Goal: Contribute content: Contribute content

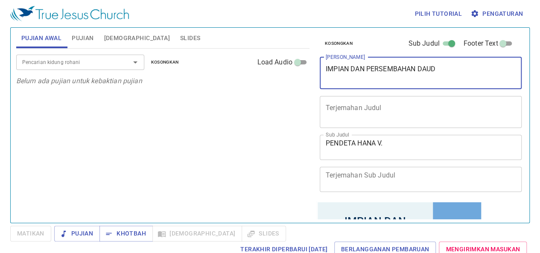
drag, startPoint x: 460, startPoint y: 71, endPoint x: 265, endPoint y: 50, distance: 196.1
click at [279, 50] on div "Pujian Awal Pujian Alkitab Slides Pencarian kidung rohani Pencarian kidung roha…" at bounding box center [270, 121] width 514 height 195
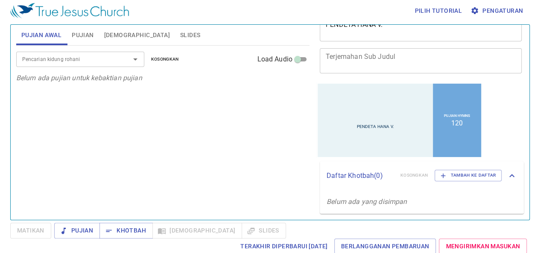
scroll to position [3, 0]
click at [288, 243] on span "Terakhir Diperbarui 22/9/2025" at bounding box center [283, 246] width 87 height 11
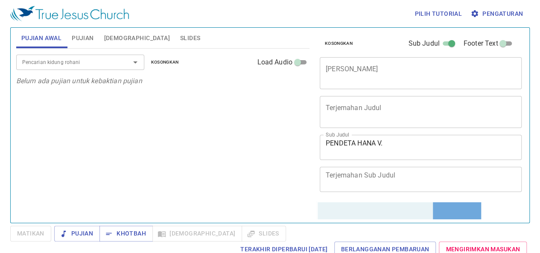
click at [401, 72] on textarea "Judul Khotbah" at bounding box center [421, 73] width 190 height 16
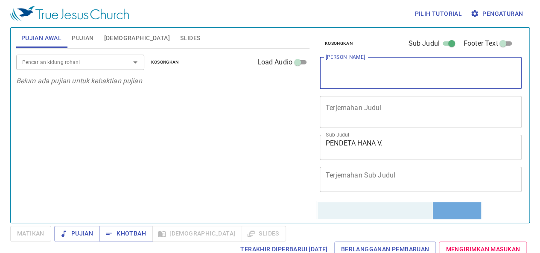
click at [396, 70] on textarea "Judul Khotbah" at bounding box center [421, 73] width 190 height 16
click at [40, 231] on span "Matikan" at bounding box center [30, 234] width 41 height 16
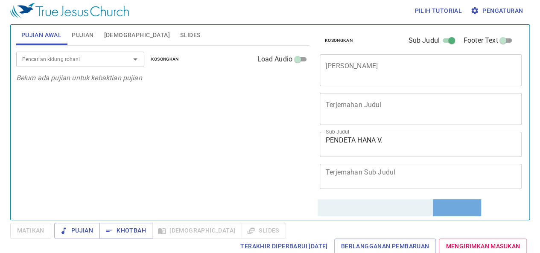
scroll to position [3, 0]
click at [468, 245] on span "Mengirimkan Masukan" at bounding box center [483, 246] width 74 height 11
click at [370, 68] on textarea "[PERSON_NAME]" at bounding box center [421, 69] width 190 height 16
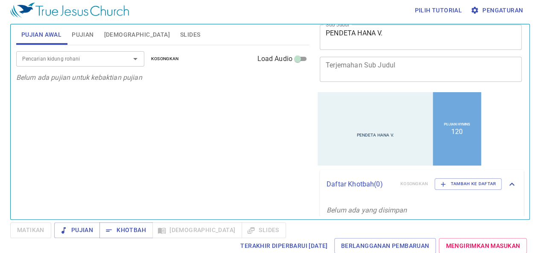
scroll to position [116, 0]
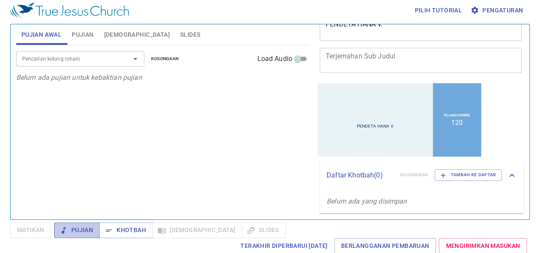
click at [84, 231] on span "Pujian" at bounding box center [77, 230] width 32 height 11
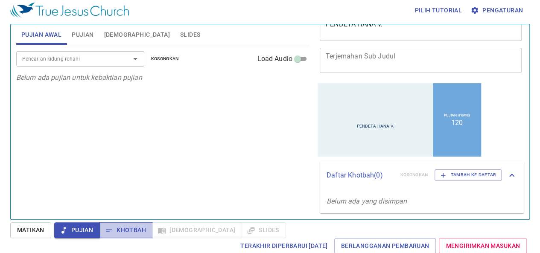
click at [145, 223] on button "Khotbah" at bounding box center [125, 230] width 53 height 16
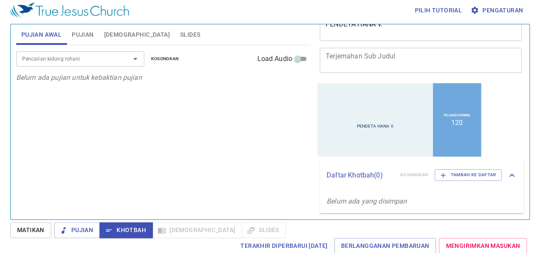
click at [373, 63] on textarea "Terjemahan Sub Judul" at bounding box center [421, 60] width 190 height 16
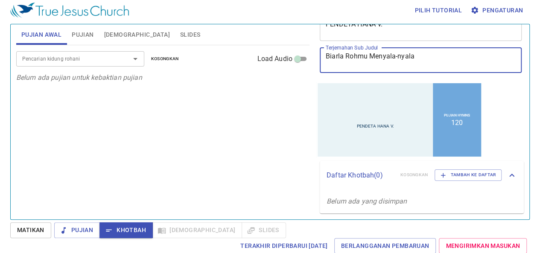
type textarea "Biarla Rohmu Menyala-nyala"
click at [390, 108] on div at bounding box center [374, 104] width 115 height 35
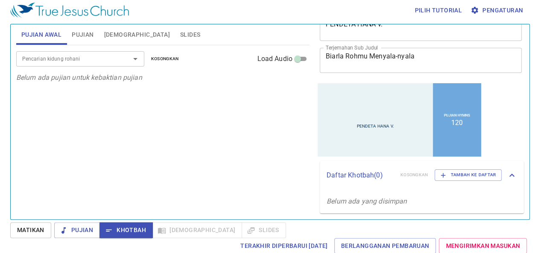
click at [348, 99] on div at bounding box center [374, 104] width 115 height 35
click at [451, 124] on li "120" at bounding box center [457, 122] width 12 height 8
click at [462, 123] on div "Pujian Hymns 120" at bounding box center [457, 119] width 48 height 73
click at [373, 174] on p "Daftar Khotbah ( 0 )" at bounding box center [359, 175] width 67 height 10
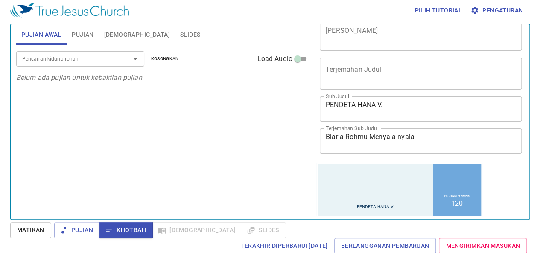
scroll to position [85, 0]
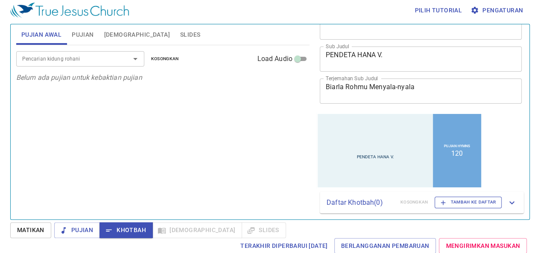
click at [439, 203] on icon "button" at bounding box center [443, 203] width 8 height 8
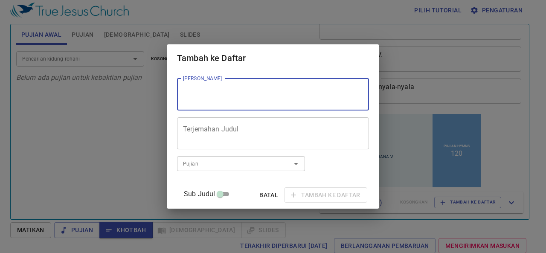
click at [246, 89] on textarea "[PERSON_NAME]" at bounding box center [273, 94] width 180 height 16
type textarea "Biarlah Rohmu Menyala-nyala"
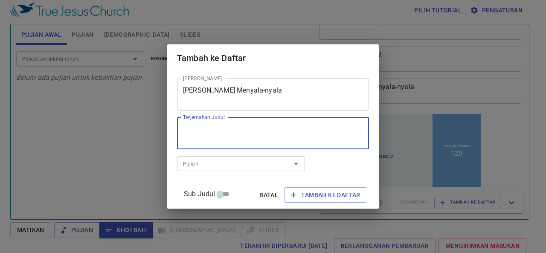
click at [277, 136] on textarea "Terjemahan Judul" at bounding box center [273, 133] width 180 height 16
type textarea "227,228"
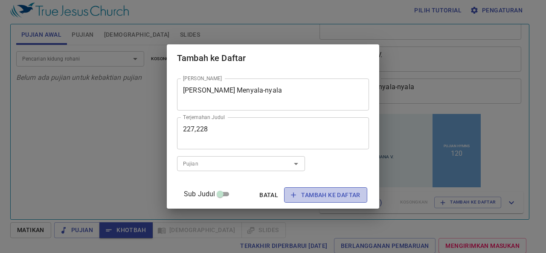
click at [321, 192] on span "Tambah ke Daftar" at bounding box center [325, 195] width 69 height 11
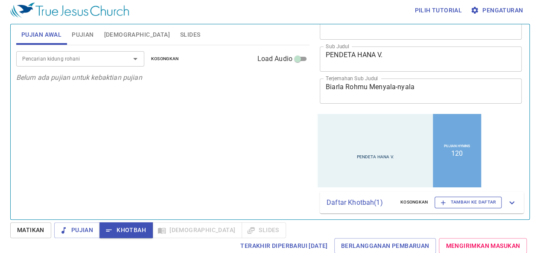
click at [439, 201] on icon "button" at bounding box center [443, 203] width 8 height 8
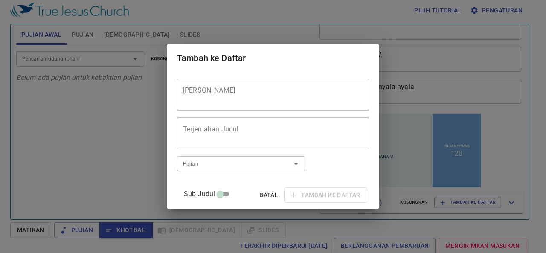
click at [260, 195] on span "Batal" at bounding box center [269, 195] width 20 height 11
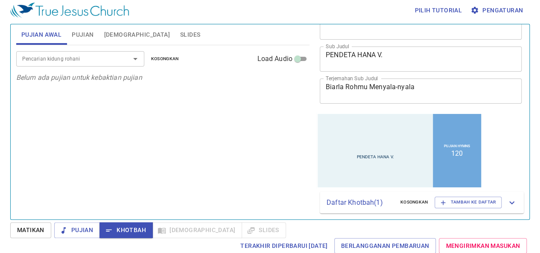
click at [509, 203] on icon at bounding box center [511, 202] width 5 height 3
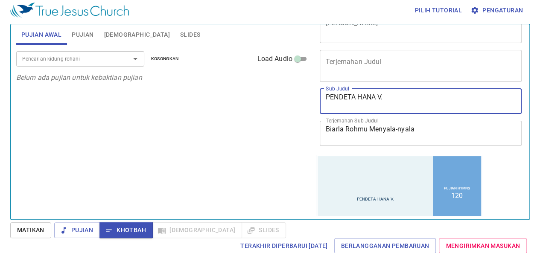
drag, startPoint x: 403, startPoint y: 94, endPoint x: 296, endPoint y: 108, distance: 107.5
click at [296, 108] on div "Pujian Awal Pujian Alkitab Slides Pencarian kidung rohani Pencarian kidung roha…" at bounding box center [270, 118] width 514 height 195
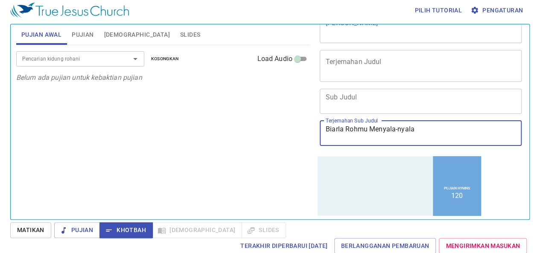
drag, startPoint x: 427, startPoint y: 131, endPoint x: 305, endPoint y: 118, distance: 122.7
click at [314, 122] on div "Kosongkan Sub Judul Footer Text Judul Khotbah x Judul Khotbah Terjemahan Judul …" at bounding box center [420, 118] width 214 height 195
click at [379, 105] on textarea "Sub Judul" at bounding box center [421, 101] width 190 height 16
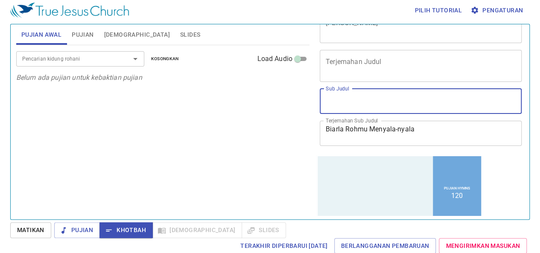
click at [348, 97] on textarea "Sub Judul" at bounding box center [421, 101] width 190 height 16
type textarea "b"
click at [78, 230] on span "Pujian" at bounding box center [77, 230] width 32 height 11
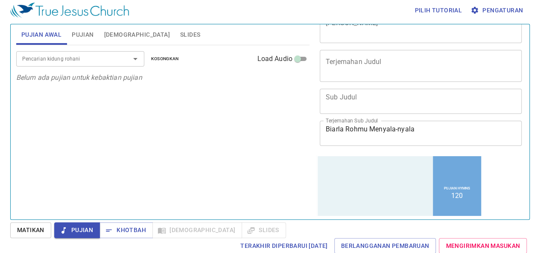
click at [75, 29] on span "Pujian" at bounding box center [83, 34] width 22 height 11
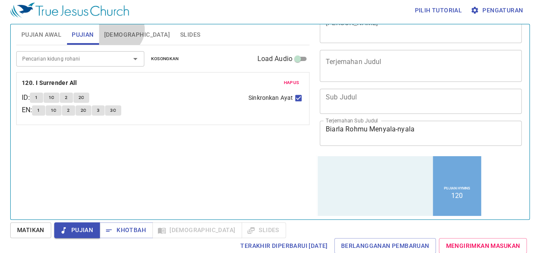
click at [119, 29] on span "[DEMOGRAPHIC_DATA]" at bounding box center [137, 34] width 66 height 11
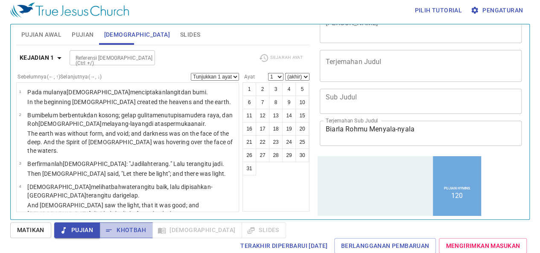
click at [117, 229] on span "Khotbah" at bounding box center [126, 230] width 40 height 11
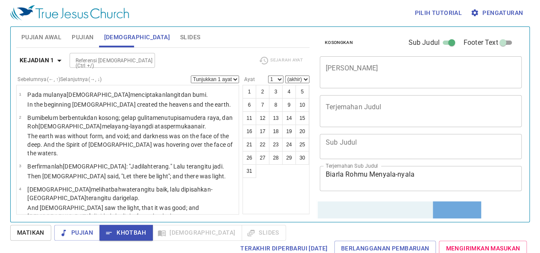
scroll to position [0, 0]
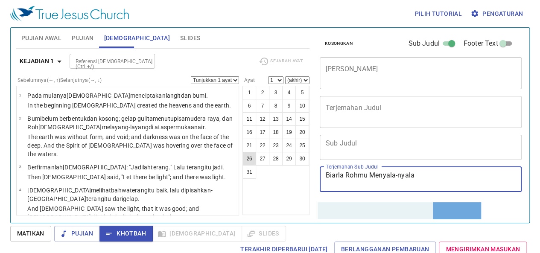
drag, startPoint x: 444, startPoint y: 180, endPoint x: 248, endPoint y: 160, distance: 197.7
click at [248, 160] on div "Pujian Awal Pujian Alkitab Slides Pencarian kidung rohani Pencarian kidung roha…" at bounding box center [270, 121] width 514 height 195
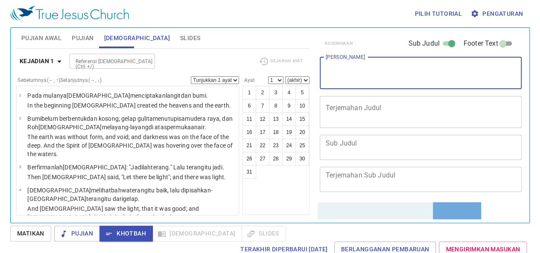
click at [358, 66] on textarea "[PERSON_NAME]" at bounding box center [421, 73] width 190 height 16
type textarea "Biarla Rohmu Menyal"
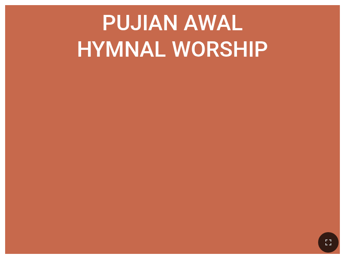
drag, startPoint x: 165, startPoint y: 155, endPoint x: 232, endPoint y: 183, distance: 72.9
click at [232, 183] on ol at bounding box center [172, 158] width 324 height 171
drag, startPoint x: 209, startPoint y: 107, endPoint x: 166, endPoint y: 127, distance: 47.7
click at [166, 127] on ol at bounding box center [172, 158] width 324 height 171
drag, startPoint x: 325, startPoint y: 246, endPoint x: 431, endPoint y: 274, distance: 109.1
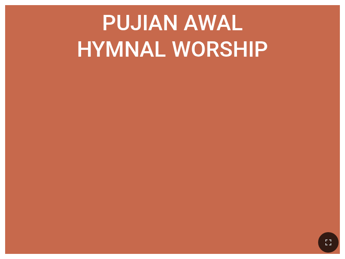
click at [325, 246] on icon "button" at bounding box center [328, 243] width 10 height 10
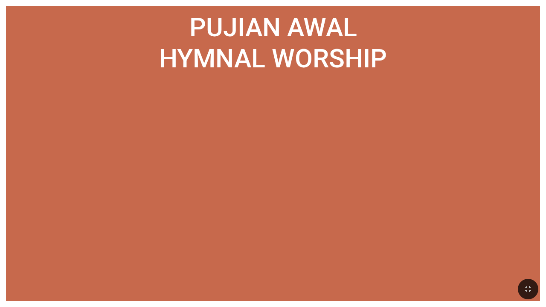
drag, startPoint x: 149, startPoint y: 192, endPoint x: 211, endPoint y: 186, distance: 62.1
click at [211, 186] on ol at bounding box center [273, 188] width 522 height 202
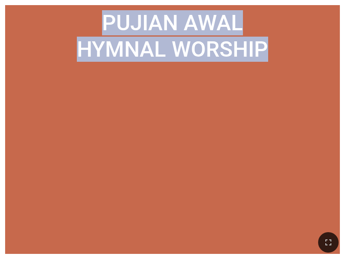
drag, startPoint x: 60, startPoint y: 117, endPoint x: 523, endPoint y: 64, distance: 465.6
click at [344, 3] on html "PENDETA HANA V. PENDETA HANA V. Pujian Hymns 120 Pujian Awal Pujian Awal Hymnal…" at bounding box center [172, 1] width 345 height 3
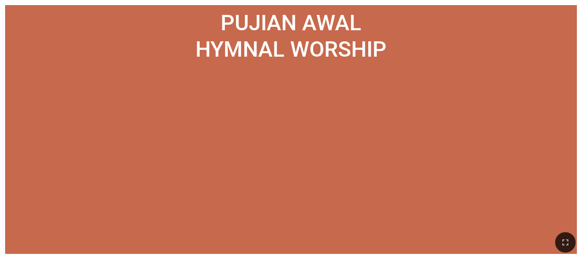
drag, startPoint x: 35, startPoint y: 52, endPoint x: 32, endPoint y: 19, distance: 33.4
click at [32, 19] on div "Pujian Awal" at bounding box center [291, 23] width 562 height 26
drag, startPoint x: 557, startPoint y: 241, endPoint x: 526, endPoint y: 268, distance: 41.5
click at [344, 241] on icon "button" at bounding box center [559, 243] width 10 height 10
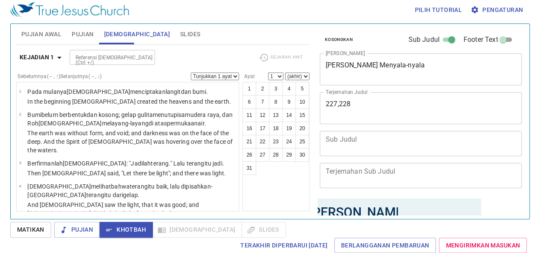
scroll to position [131, 0]
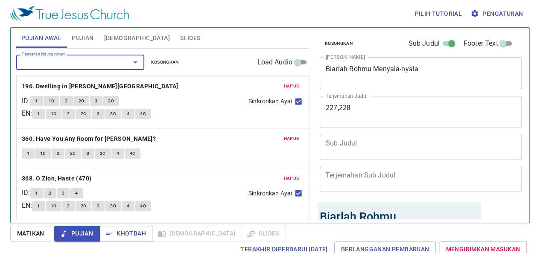
scroll to position [3, 0]
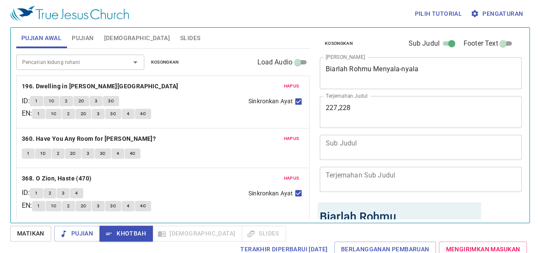
scroll to position [3, 0]
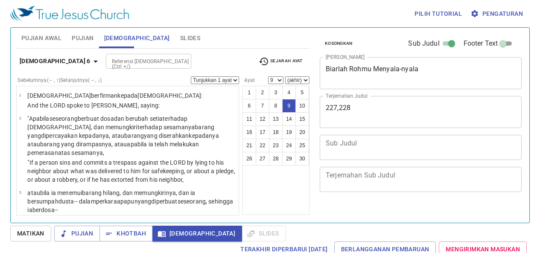
select select "9"
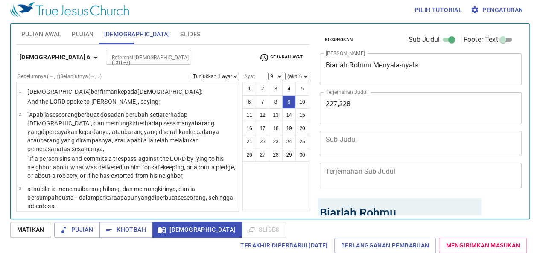
scroll to position [3, 0]
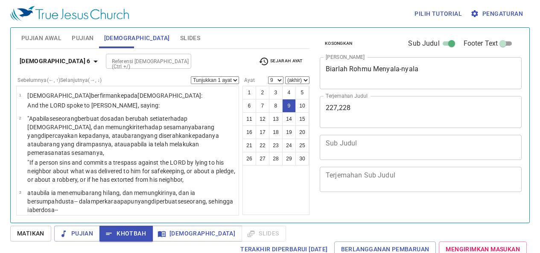
select select "9"
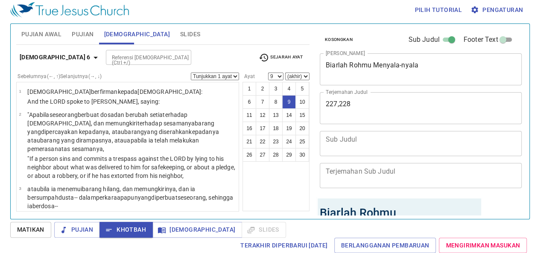
scroll to position [3, 0]
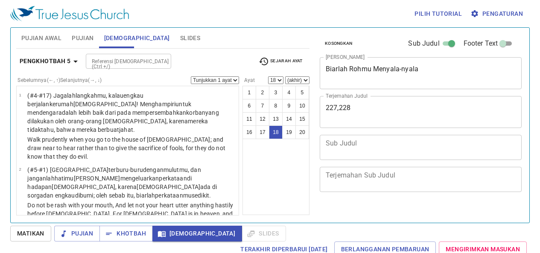
select select "18"
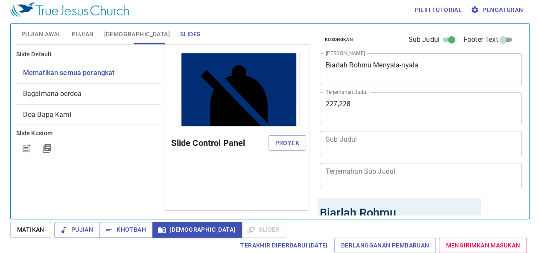
scroll to position [3, 0]
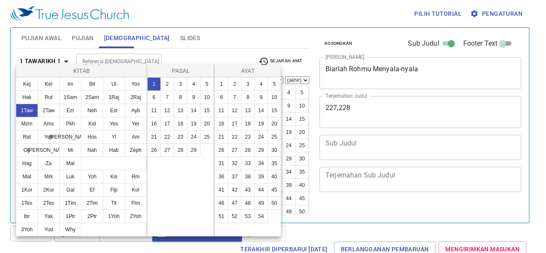
select select "8"
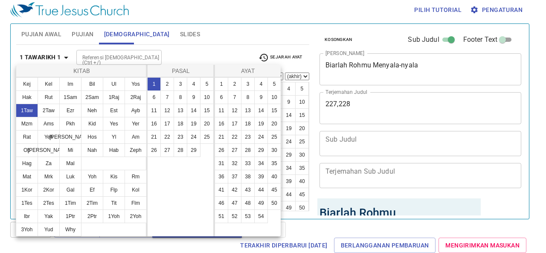
scroll to position [3, 0]
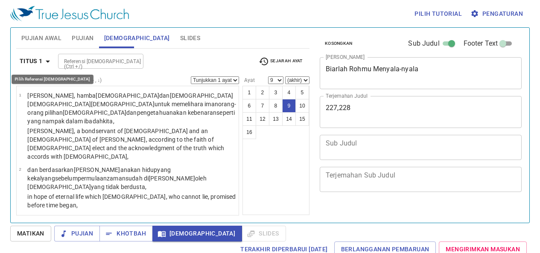
select select "9"
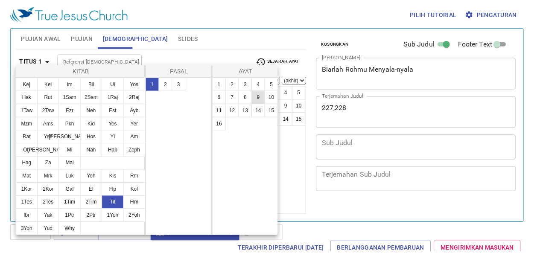
scroll to position [4, 0]
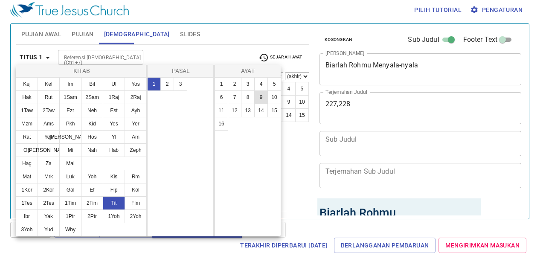
click at [260, 98] on button "9" at bounding box center [261, 97] width 14 height 14
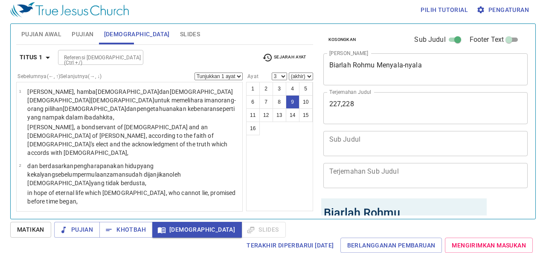
select select "9"
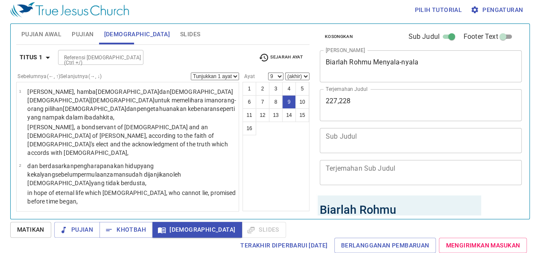
scroll to position [352, 0]
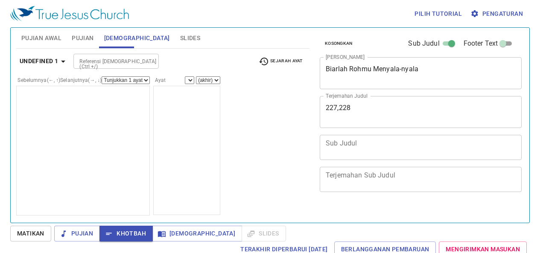
scroll to position [4, 0]
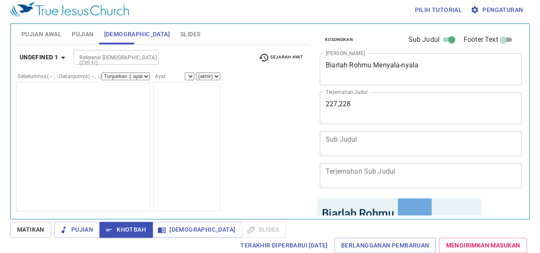
click at [189, 232] on span "[DEMOGRAPHIC_DATA]" at bounding box center [197, 229] width 76 height 11
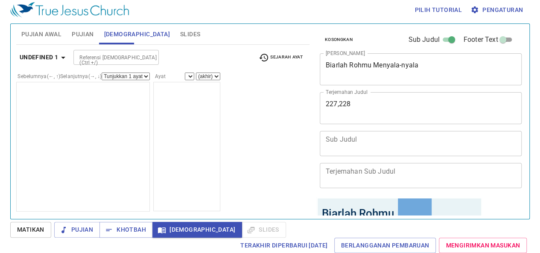
scroll to position [3, 0]
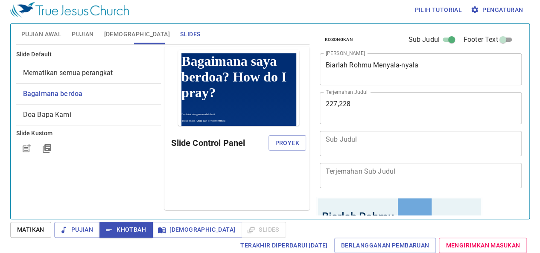
scroll to position [3, 0]
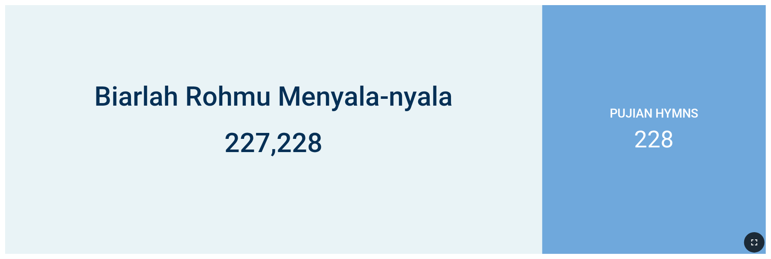
click at [344, 247] on icon "button" at bounding box center [754, 243] width 10 height 10
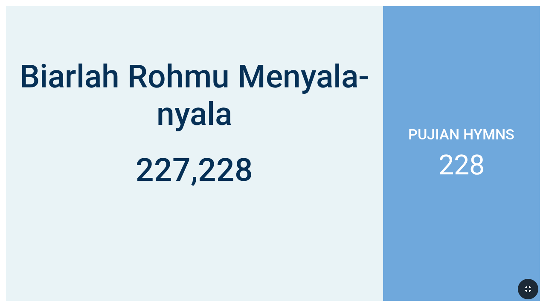
click at [344, 259] on icon "button" at bounding box center [528, 289] width 6 height 6
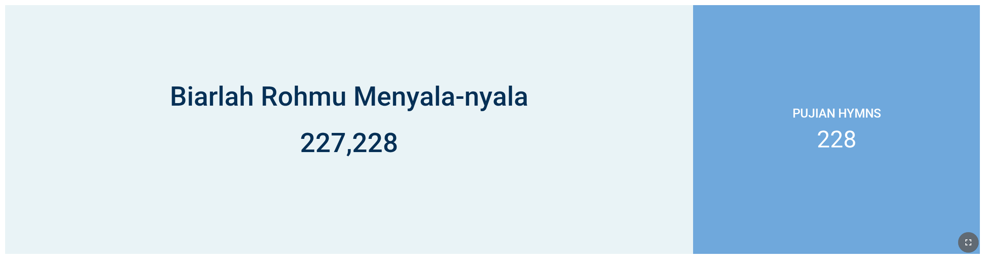
click at [344, 242] on button "button" at bounding box center [968, 243] width 20 height 20
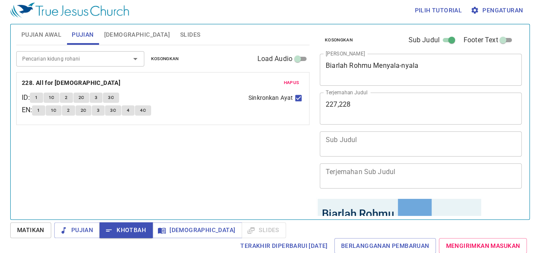
scroll to position [3, 0]
